Goal: Information Seeking & Learning: Learn about a topic

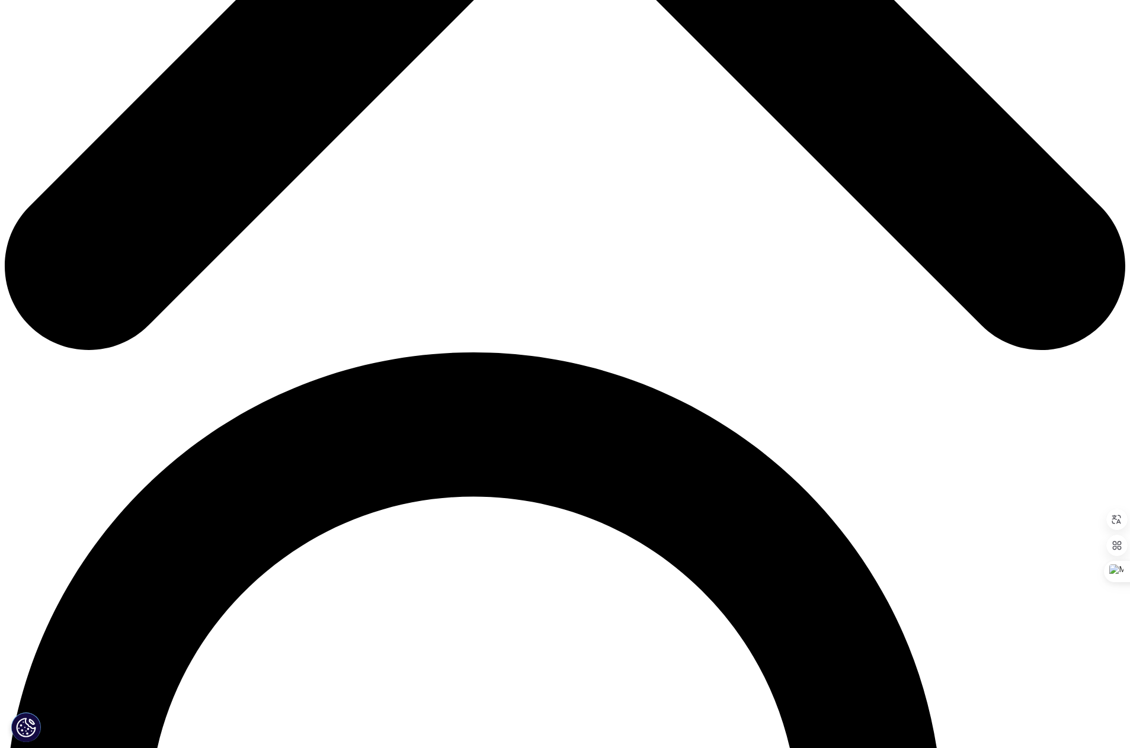
scroll to position [1007, 0]
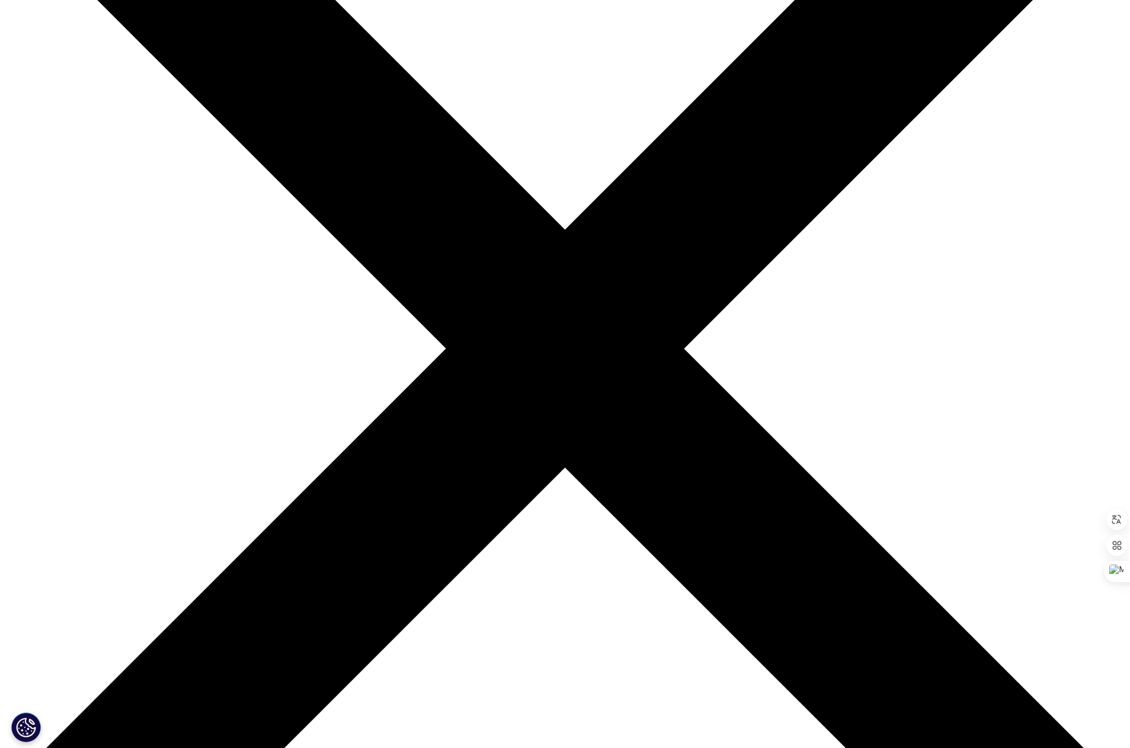
scroll to position [296, 0]
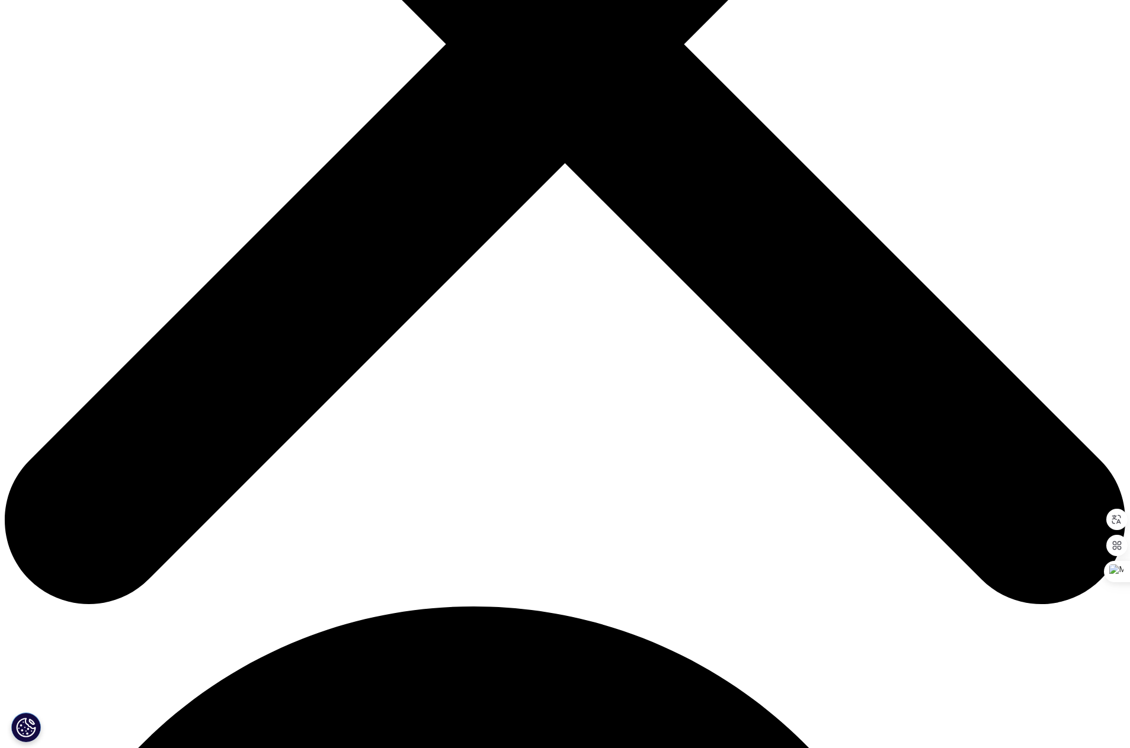
scroll to position [770, 0]
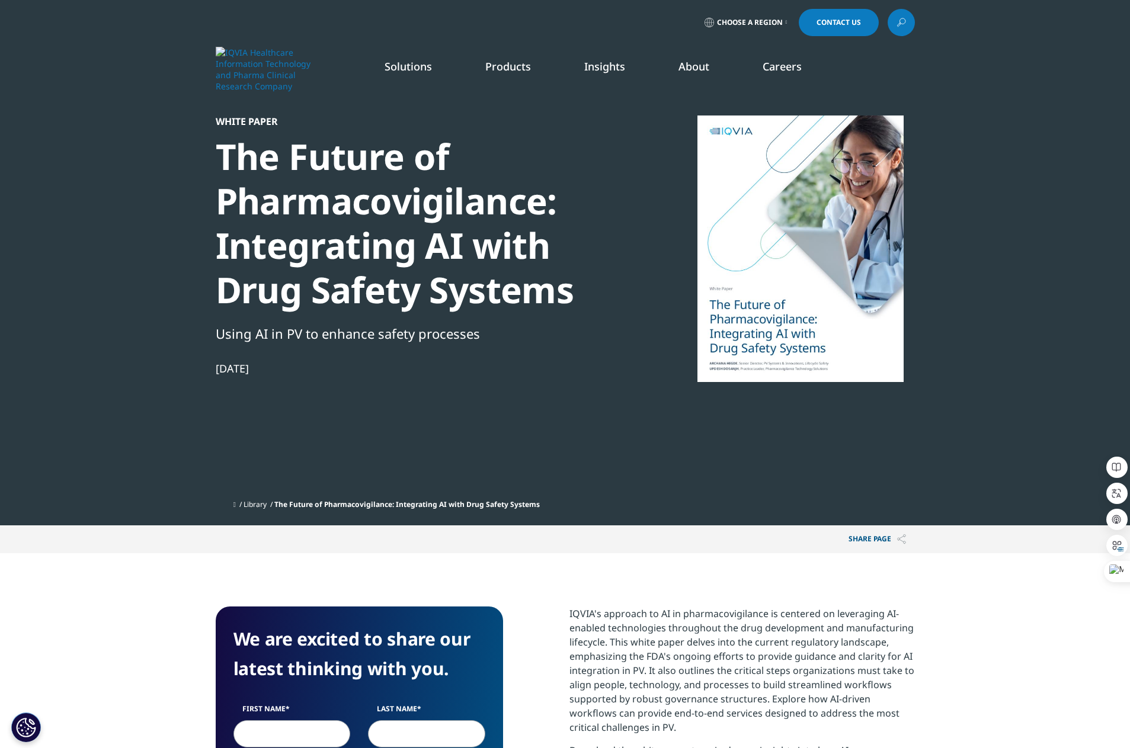
drag, startPoint x: 225, startPoint y: 153, endPoint x: 506, endPoint y: 353, distance: 345.4
click at [506, 353] on div "White Paper The Future of Pharmacovigilance: Integrating AI with Drug Safety Sy…" at bounding box center [419, 305] width 406 height 379
